Goal: Transaction & Acquisition: Purchase product/service

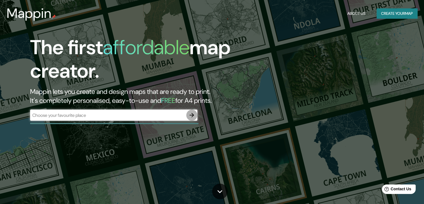
click at [193, 116] on icon "button" at bounding box center [192, 115] width 7 height 7
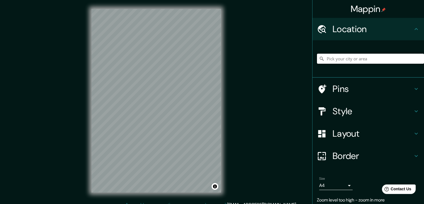
click at [335, 56] on input "Pick your city or area" at bounding box center [370, 59] width 107 height 10
type input "Chilca, [GEOGRAPHIC_DATA], [GEOGRAPHIC_DATA]"
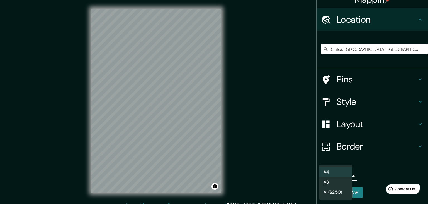
click at [338, 177] on body "Mappin Location [GEOGRAPHIC_DATA], [GEOGRAPHIC_DATA], [GEOGRAPHIC_DATA] [GEOGRA…" at bounding box center [214, 102] width 428 height 204
click at [340, 184] on li "A3" at bounding box center [335, 182] width 33 height 10
type input "a4"
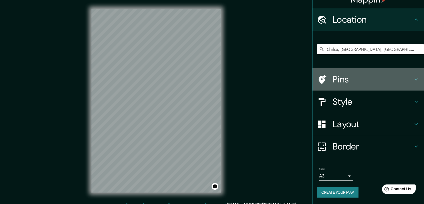
click at [348, 80] on h4 "Pins" at bounding box center [373, 79] width 80 height 11
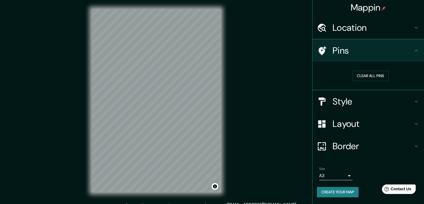
scroll to position [1, 0]
click at [366, 74] on button "Clear all pins" at bounding box center [371, 76] width 36 height 10
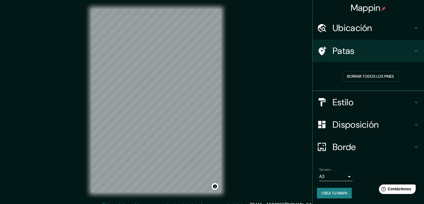
click at [333, 69] on div "Borrar todos los pines" at bounding box center [370, 76] width 107 height 20
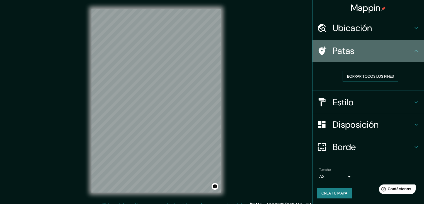
click at [371, 59] on div "Patas" at bounding box center [369, 51] width 112 height 22
click at [407, 60] on div "Patas" at bounding box center [369, 51] width 112 height 22
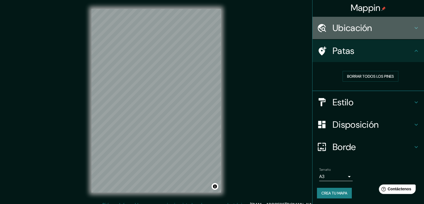
click at [407, 30] on h4 "Ubicación" at bounding box center [373, 27] width 80 height 11
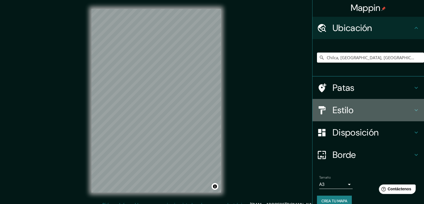
click at [376, 107] on h4 "Estilo" at bounding box center [373, 109] width 80 height 11
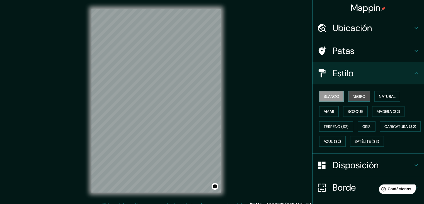
click at [362, 96] on font "Negro" at bounding box center [359, 96] width 13 height 5
click at [328, 96] on font "Blanco" at bounding box center [332, 96] width 16 height 5
click at [327, 110] on font "Amar" at bounding box center [329, 111] width 11 height 5
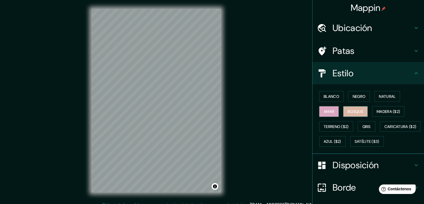
click at [348, 115] on button "Bosque" at bounding box center [355, 111] width 25 height 11
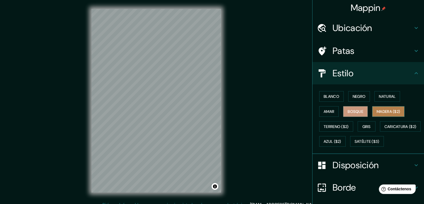
click at [383, 114] on button "Madera ($2)" at bounding box center [388, 111] width 32 height 11
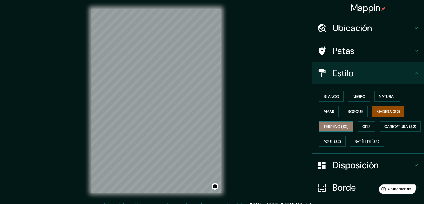
click at [339, 122] on button "Terreno ($2)" at bounding box center [336, 126] width 34 height 11
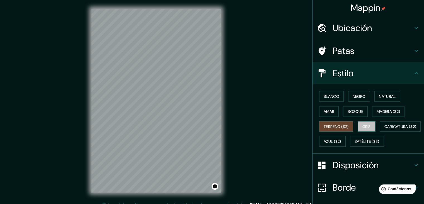
click at [361, 121] on button "Gris" at bounding box center [367, 126] width 18 height 11
click at [356, 101] on button "Negro" at bounding box center [359, 96] width 22 height 11
click at [341, 94] on div "Blanco Negro Natural Amar Bosque Madera ($2) Terreno ($2) Gris Caricatura ($2) …" at bounding box center [370, 119] width 107 height 60
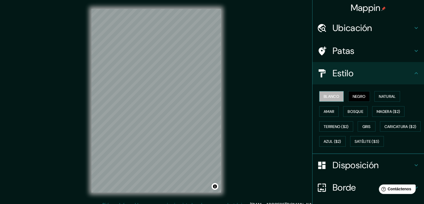
click at [334, 93] on font "Blanco" at bounding box center [332, 96] width 16 height 7
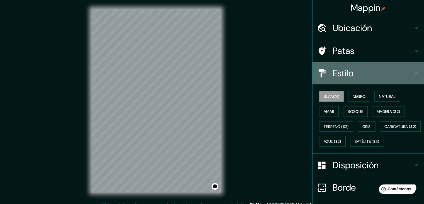
click at [416, 69] on div "Estilo" at bounding box center [369, 73] width 112 height 22
click at [392, 72] on h4 "Estilo" at bounding box center [373, 72] width 80 height 11
click at [392, 73] on h4 "Estilo" at bounding box center [373, 72] width 80 height 11
click at [403, 73] on h4 "Estilo" at bounding box center [373, 72] width 80 height 11
click at [358, 72] on h4 "Estilo" at bounding box center [373, 72] width 80 height 11
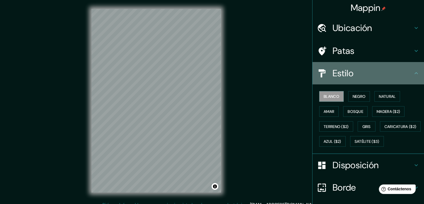
click at [413, 71] on icon at bounding box center [416, 73] width 7 height 7
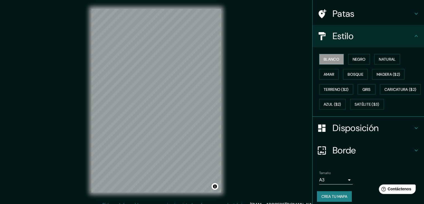
scroll to position [56, 0]
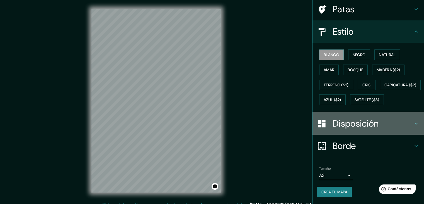
click at [384, 134] on div "Disposición" at bounding box center [369, 123] width 112 height 22
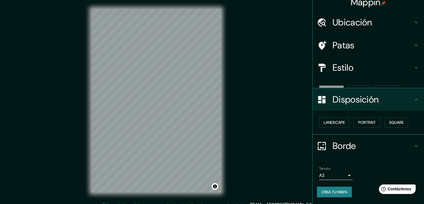
scroll to position [0, 0]
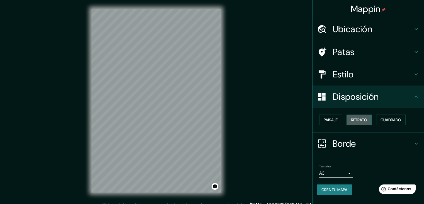
click at [362, 116] on font "Retrato" at bounding box center [359, 119] width 16 height 7
click at [335, 118] on font "Paisaje" at bounding box center [331, 119] width 14 height 5
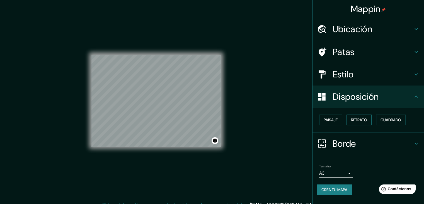
click at [357, 118] on font "Retrato" at bounding box center [359, 119] width 16 height 5
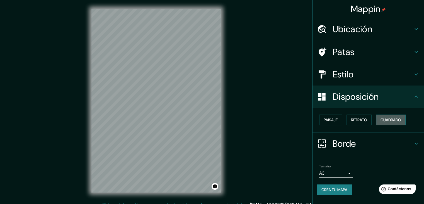
click at [387, 117] on font "Cuadrado" at bounding box center [391, 119] width 21 height 5
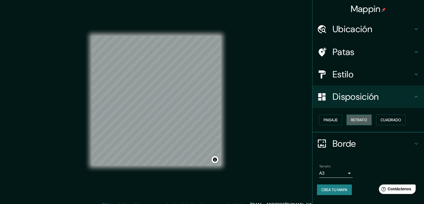
click at [367, 118] on font "Retrato" at bounding box center [359, 119] width 16 height 5
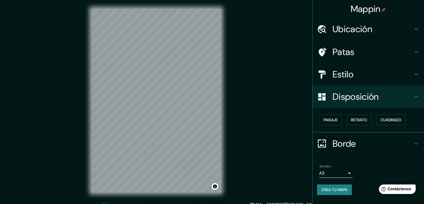
scroll to position [6, 0]
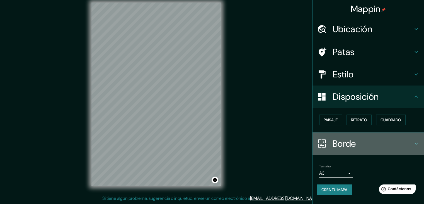
click at [406, 134] on div "Borde" at bounding box center [369, 143] width 112 height 22
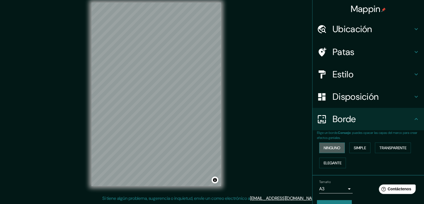
click at [336, 148] on font "Ninguno" at bounding box center [332, 147] width 17 height 5
click at [359, 149] on font "Simple" at bounding box center [360, 147] width 12 height 5
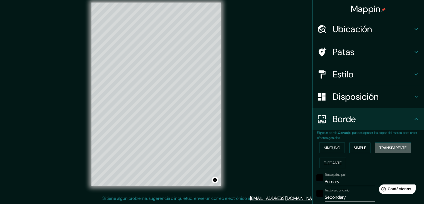
click at [395, 149] on font "Transparente" at bounding box center [393, 147] width 27 height 5
click at [330, 166] on button "Elegante" at bounding box center [332, 162] width 27 height 11
click at [338, 146] on button "Ninguno" at bounding box center [332, 147] width 26 height 11
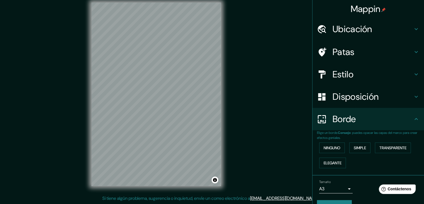
scroll to position [13, 0]
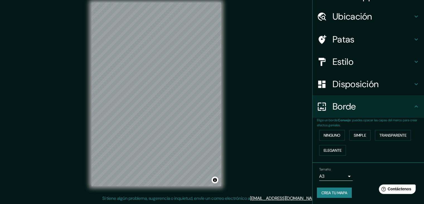
click at [383, 36] on h4 "Patas" at bounding box center [373, 39] width 80 height 11
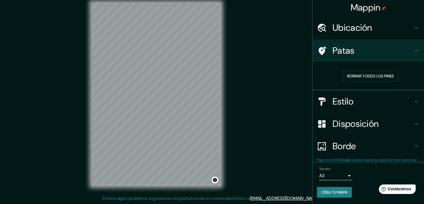
scroll to position [1, 0]
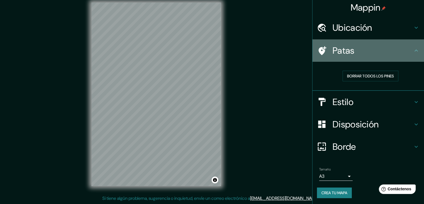
click at [319, 47] on icon at bounding box center [323, 50] width 8 height 9
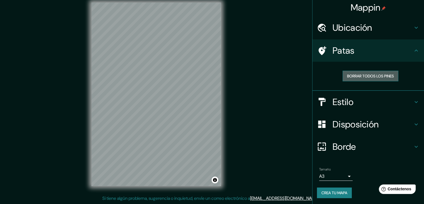
click at [366, 71] on button "Borrar todos los pines" at bounding box center [371, 76] width 56 height 11
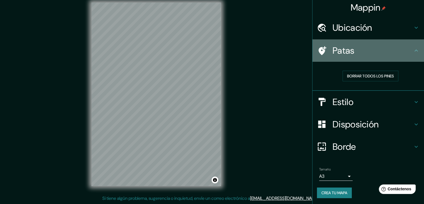
click at [401, 53] on h4 "Patas" at bounding box center [373, 50] width 80 height 11
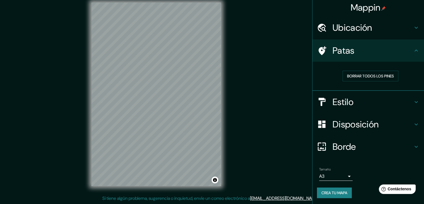
click at [400, 33] on div "Ubicación" at bounding box center [369, 27] width 112 height 22
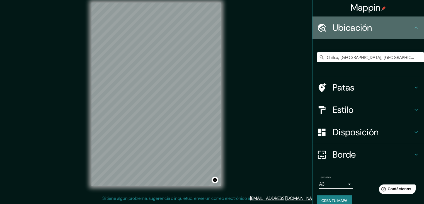
click at [400, 33] on div "Ubicación" at bounding box center [369, 27] width 112 height 22
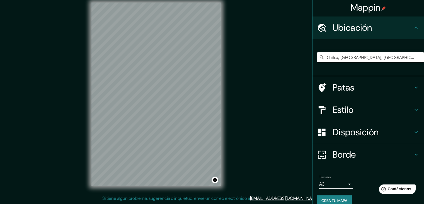
scroll to position [10, 0]
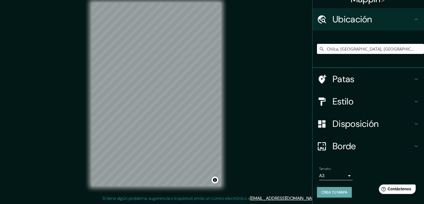
click at [329, 194] on font "Crea tu mapa" at bounding box center [335, 191] width 26 height 5
click at [332, 195] on button "Crea tu mapa" at bounding box center [334, 192] width 35 height 11
click at [214, 181] on button "Activar o desactivar atribución" at bounding box center [215, 179] width 7 height 7
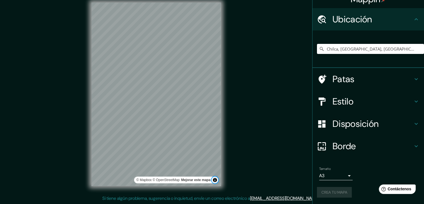
click at [214, 181] on button "Activar o desactivar atribución" at bounding box center [215, 179] width 7 height 7
click at [202, 181] on font "Mejorar este mapa" at bounding box center [195, 180] width 29 height 4
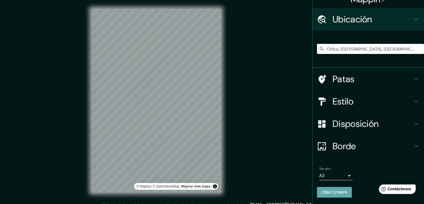
click at [334, 188] on font "Crea tu mapa" at bounding box center [335, 191] width 26 height 7
